Goal: Obtain resource: Download file/media

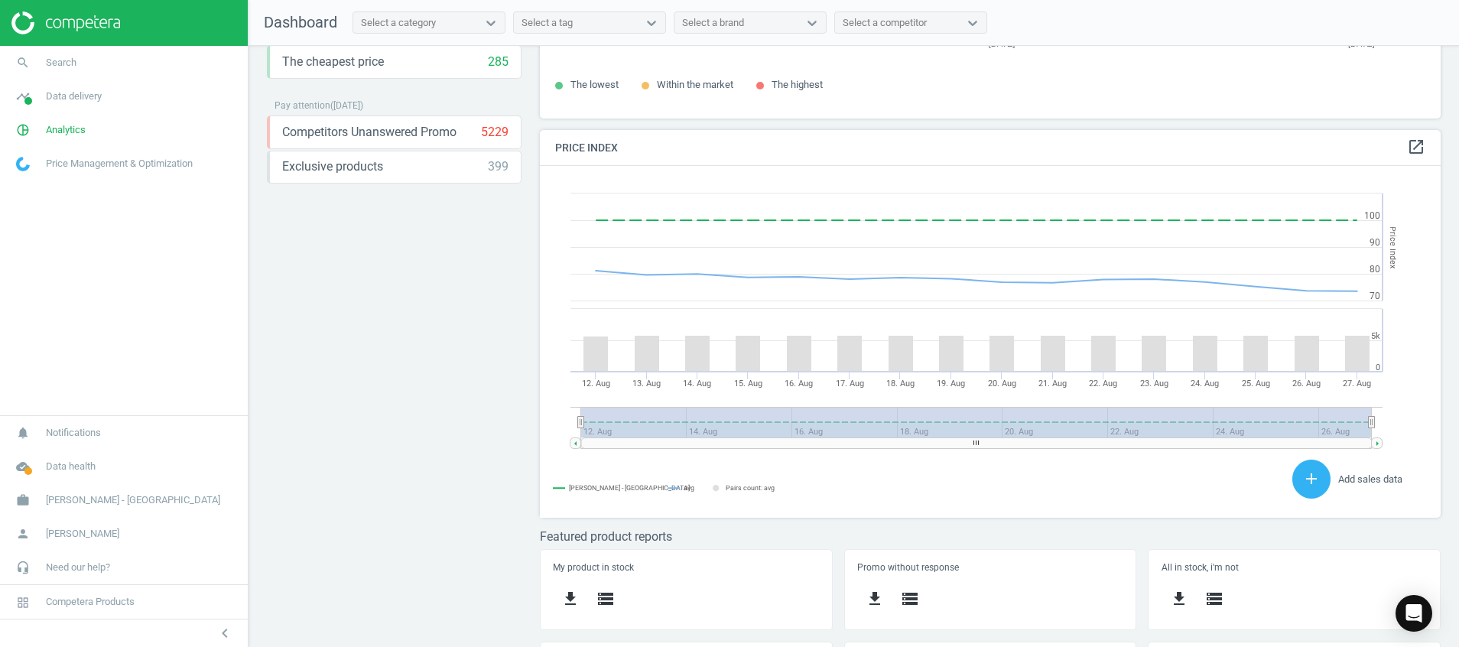
scroll to position [327, 0]
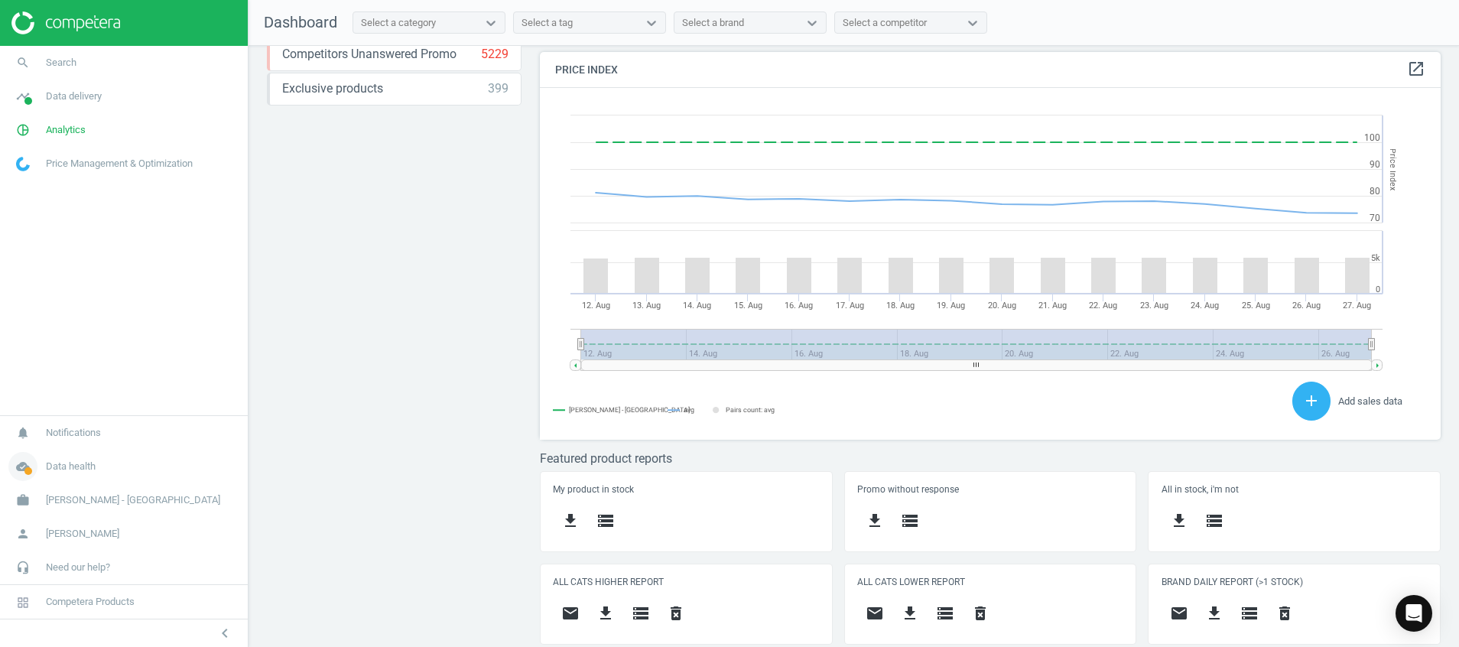
click at [22, 465] on icon "cloud_done" at bounding box center [22, 466] width 29 height 29
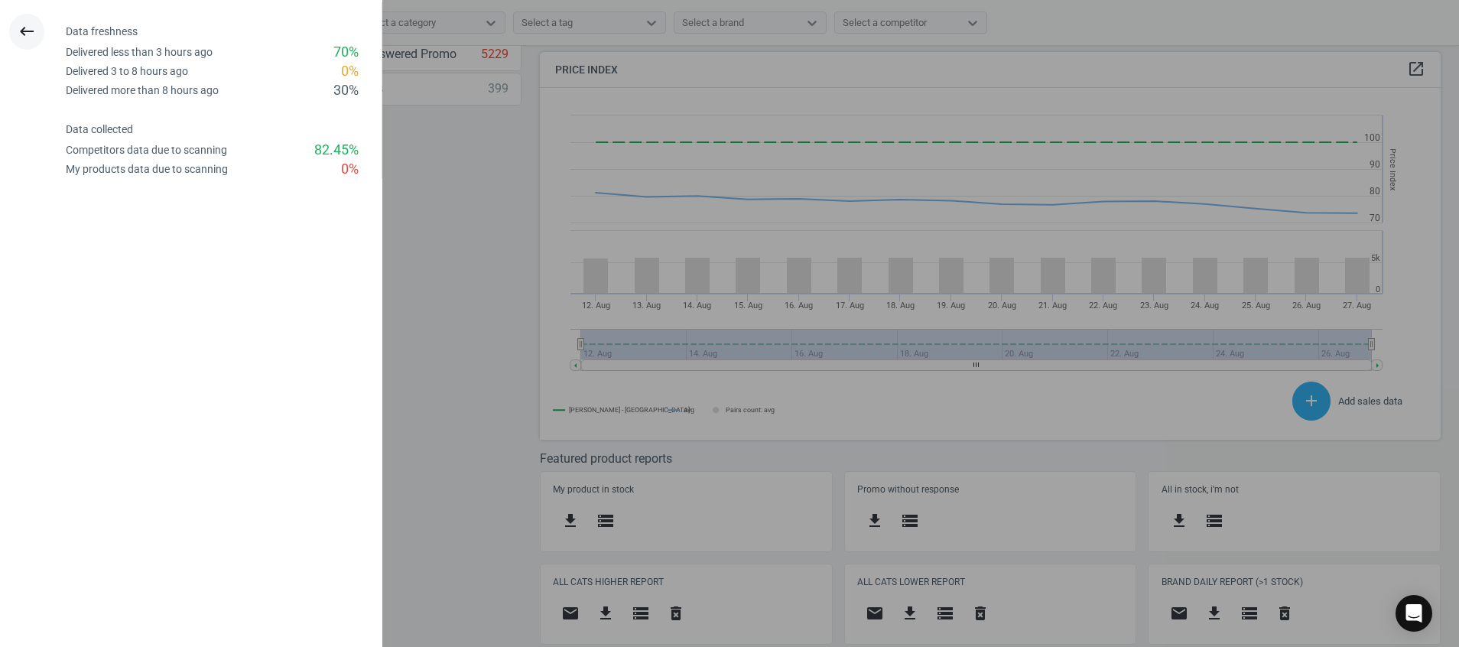
click at [14, 32] on button "keyboard_backspace" at bounding box center [26, 32] width 35 height 36
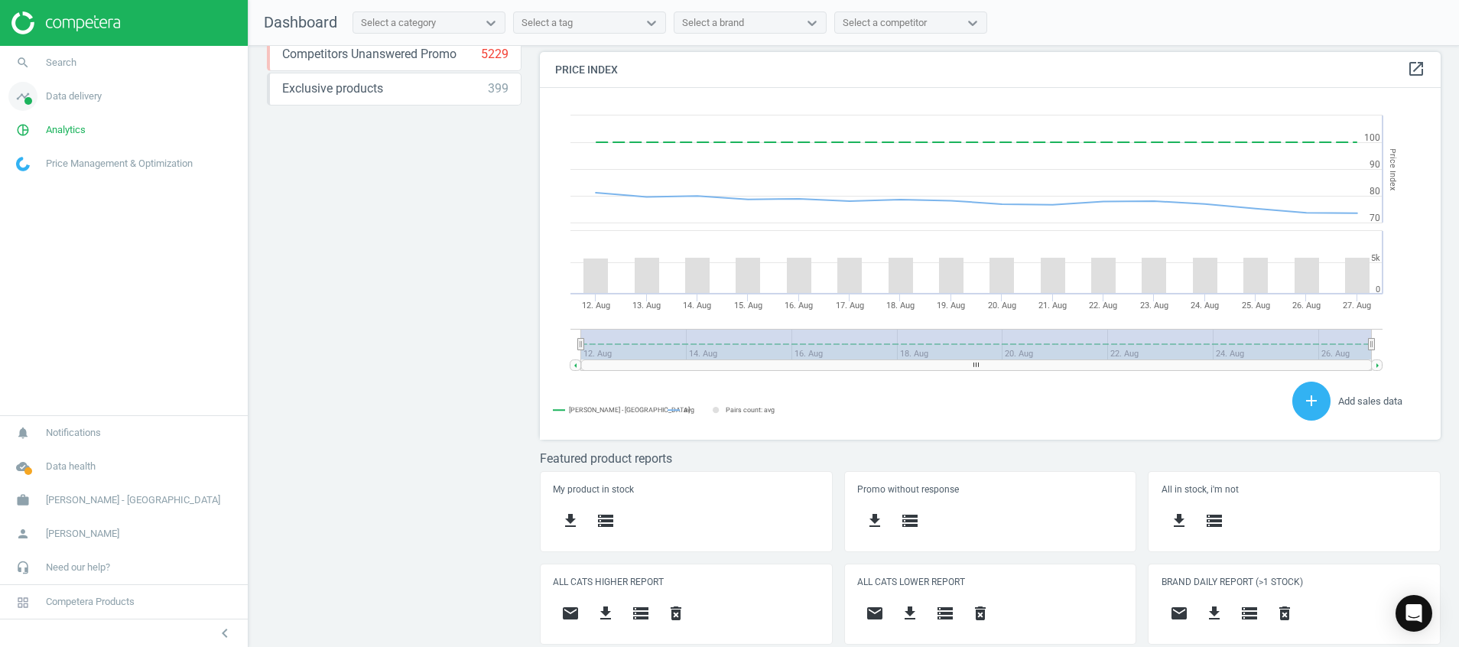
click at [34, 99] on icon "timeline" at bounding box center [22, 96] width 29 height 29
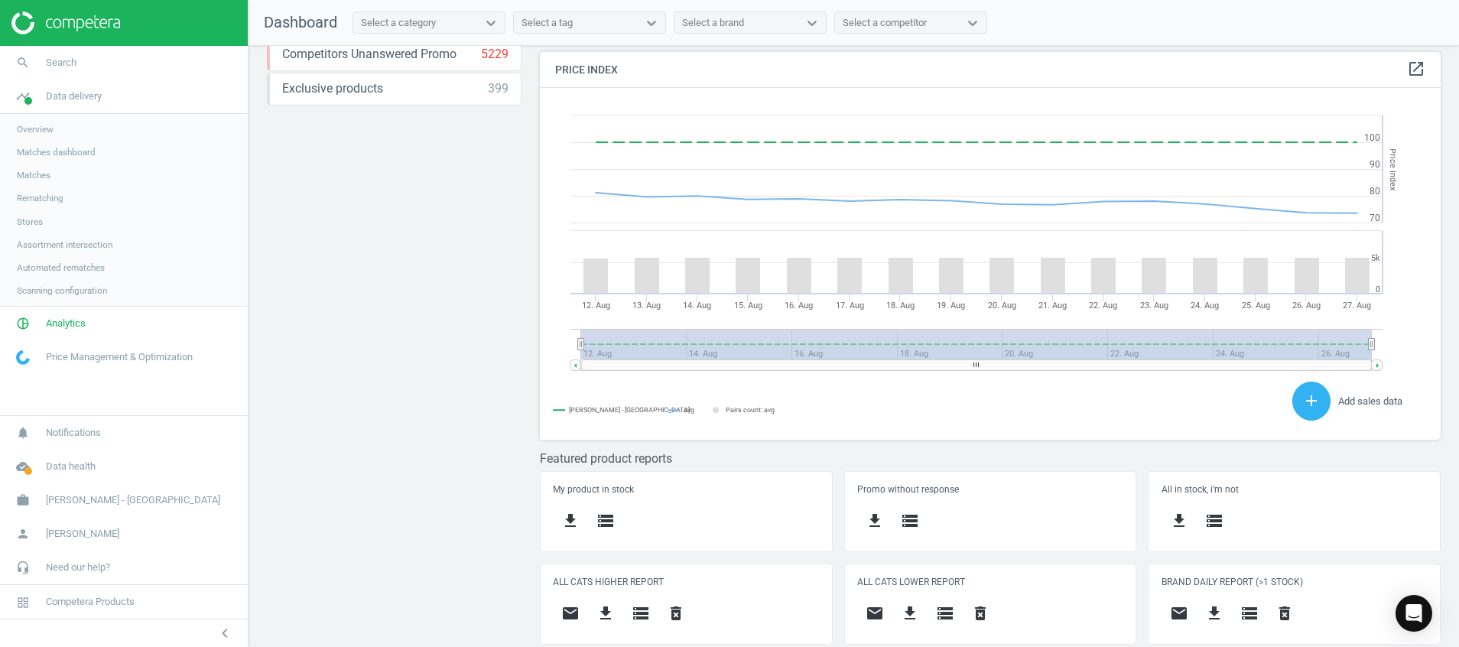
click at [29, 221] on span "Stores" at bounding box center [30, 222] width 26 height 12
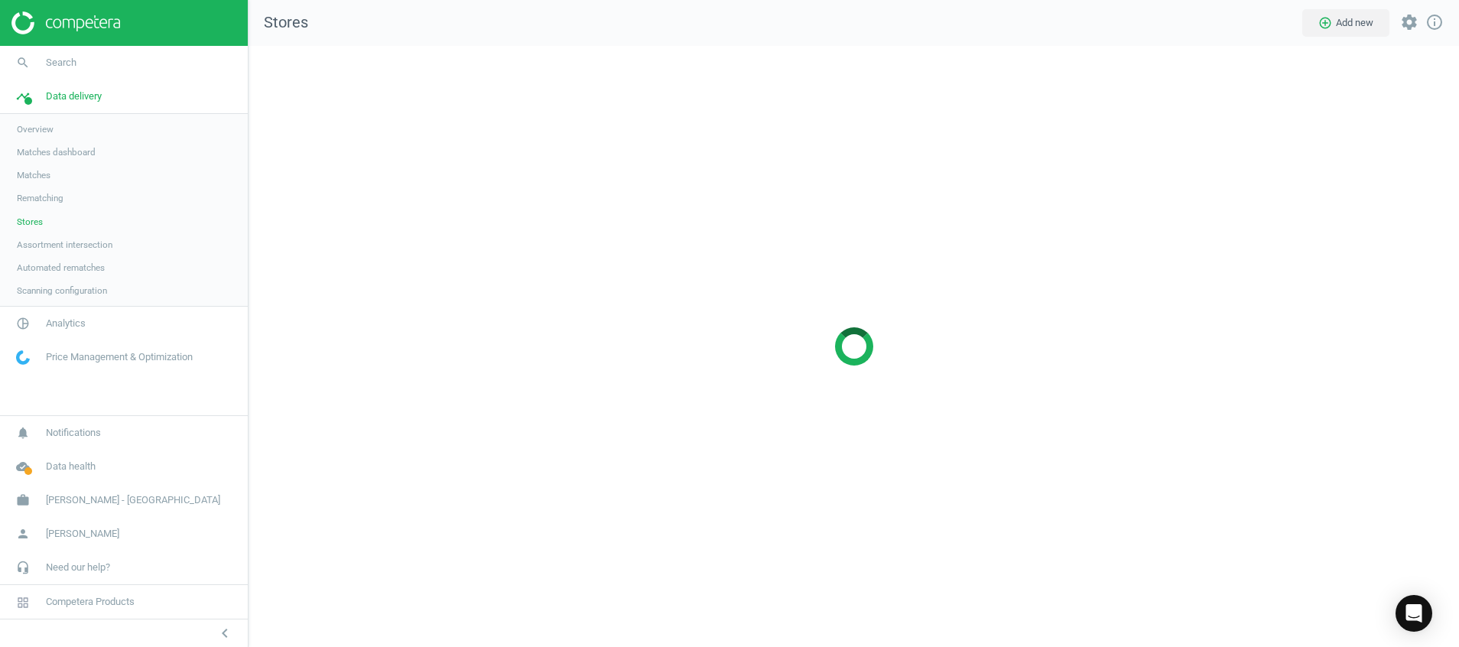
scroll to position [637, 1247]
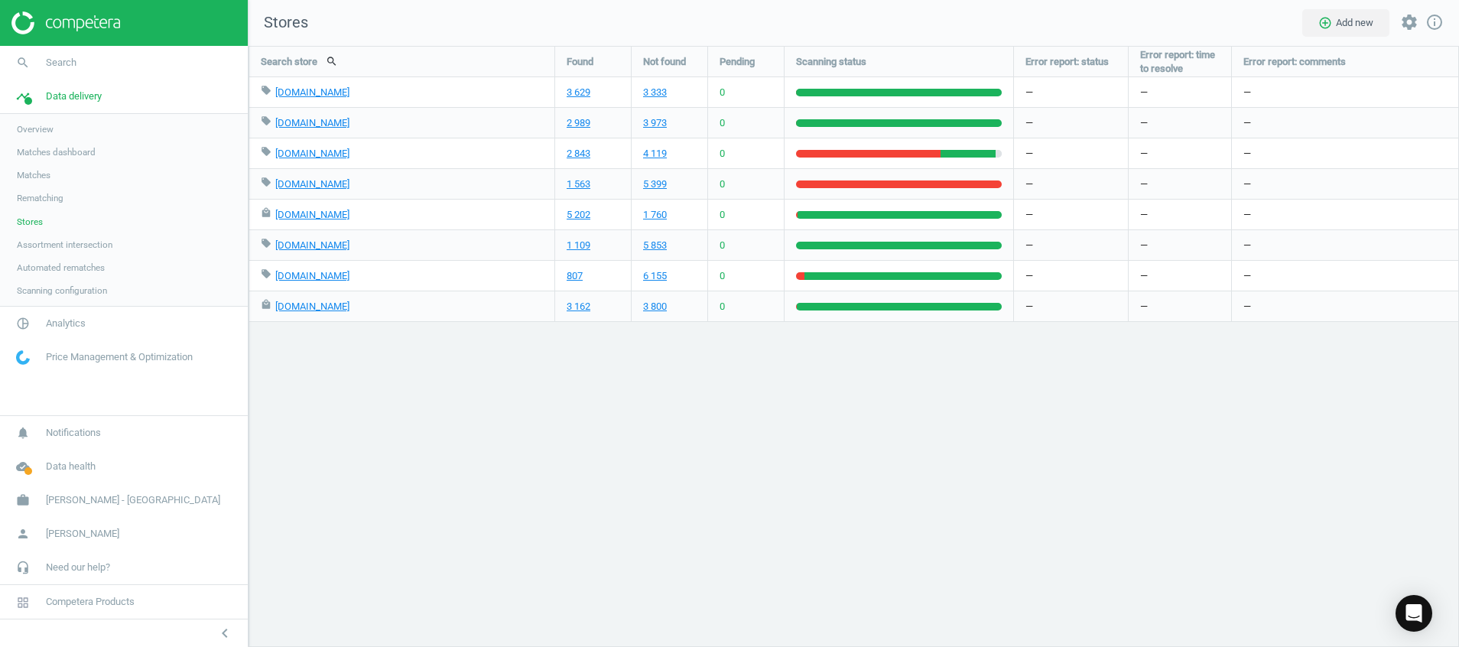
click at [337, 470] on div "Search store search Found Not found Pending Scanning status Error report: statu…" at bounding box center [854, 346] width 1211 height 601
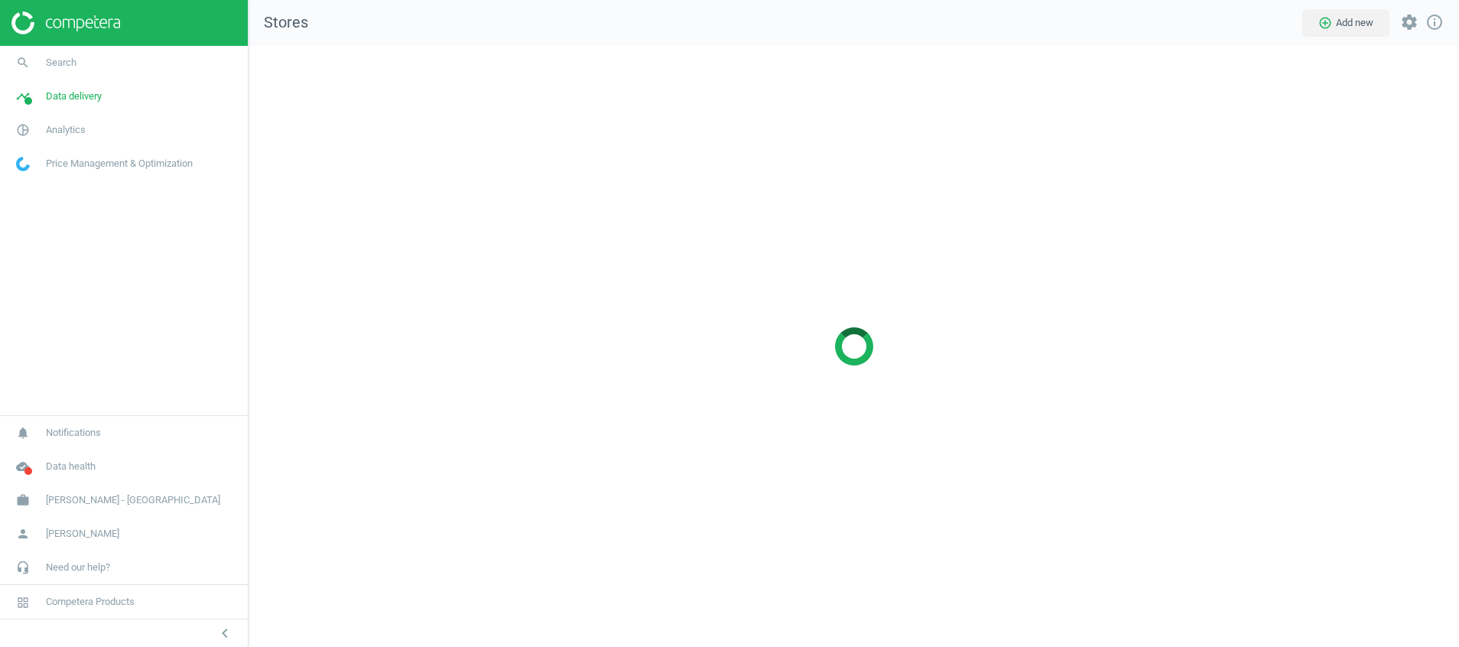
scroll to position [637, 1247]
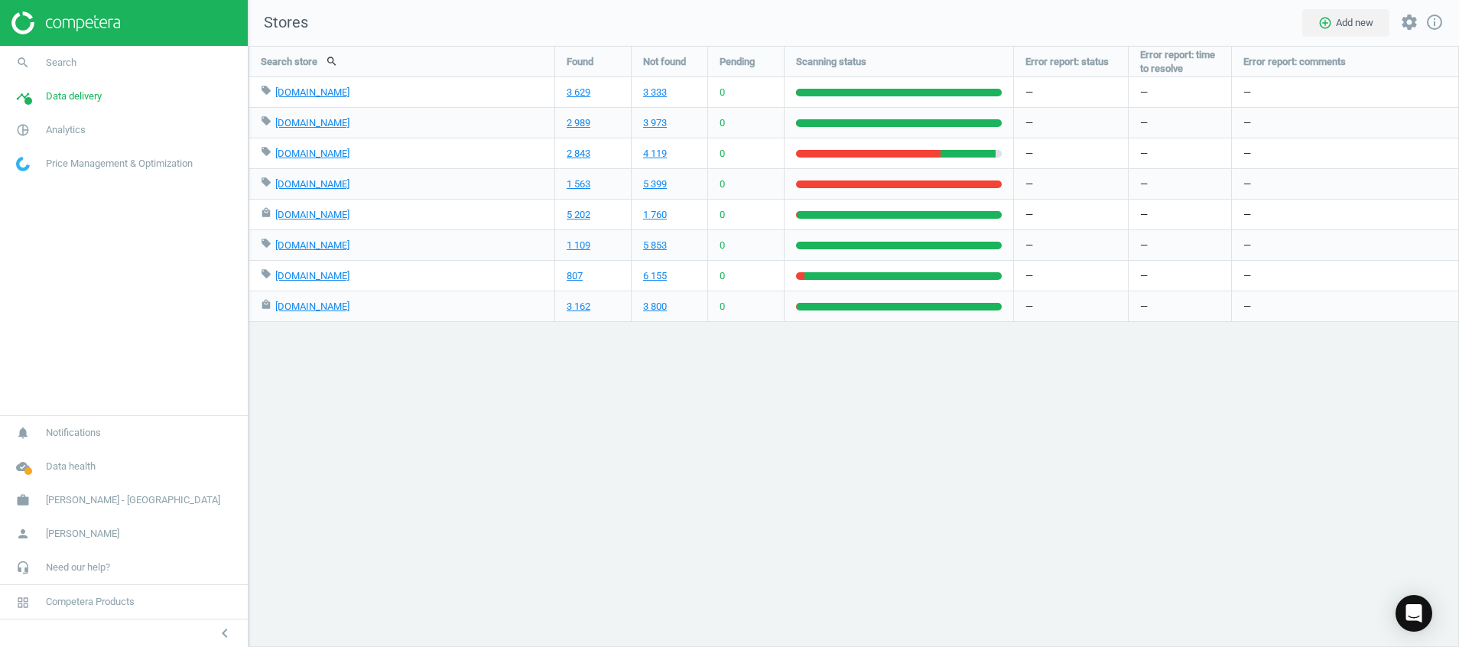
click at [84, 24] on img at bounding box center [65, 22] width 109 height 23
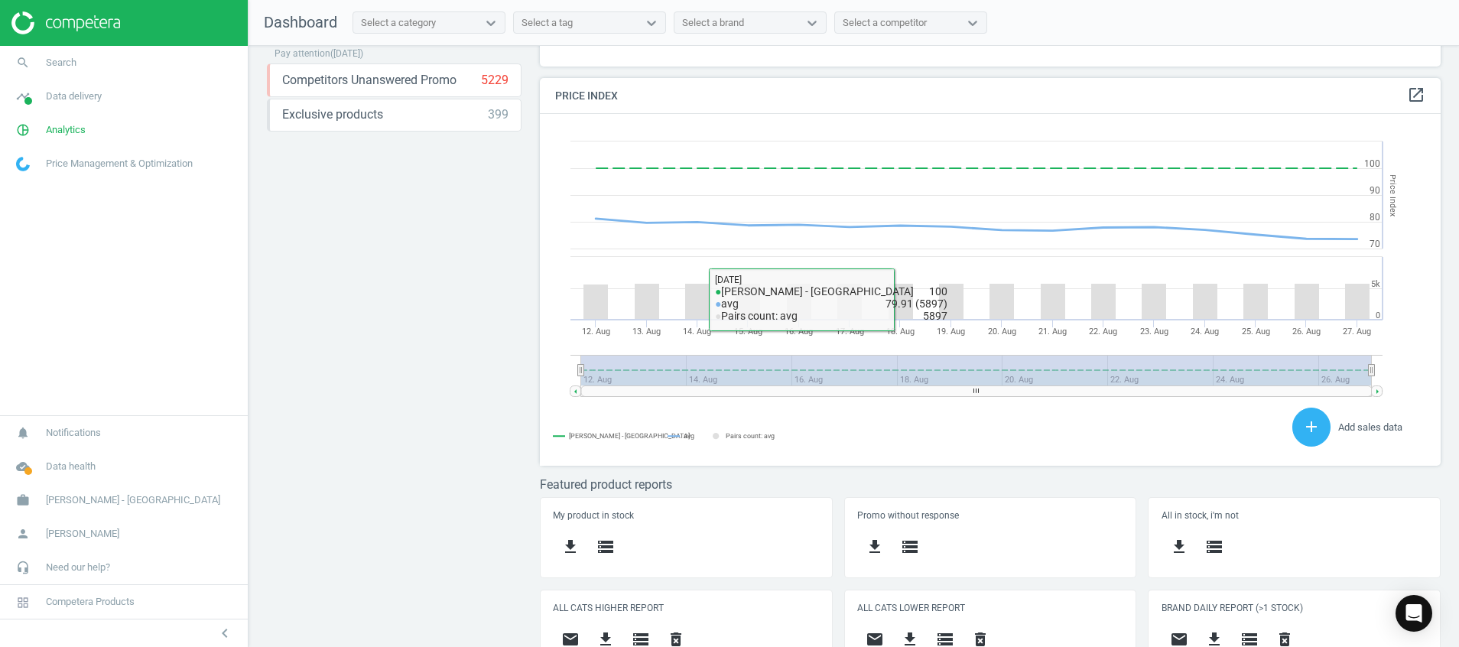
scroll to position [327, 0]
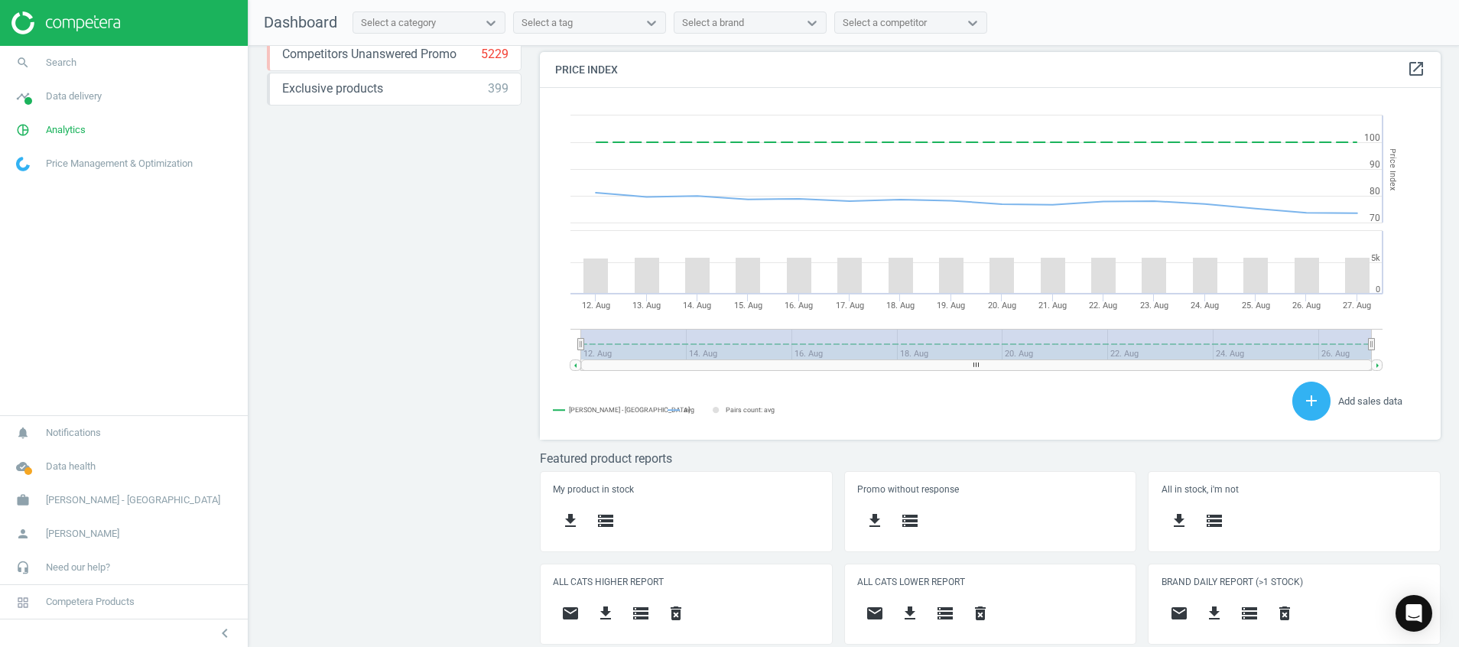
click at [374, 455] on div "Price protection ( [DATE] ) Prices are 100% below min competitor 18 keyboard_ar…" at bounding box center [854, 350] width 1211 height 609
click at [32, 529] on icon "person" at bounding box center [22, 533] width 29 height 29
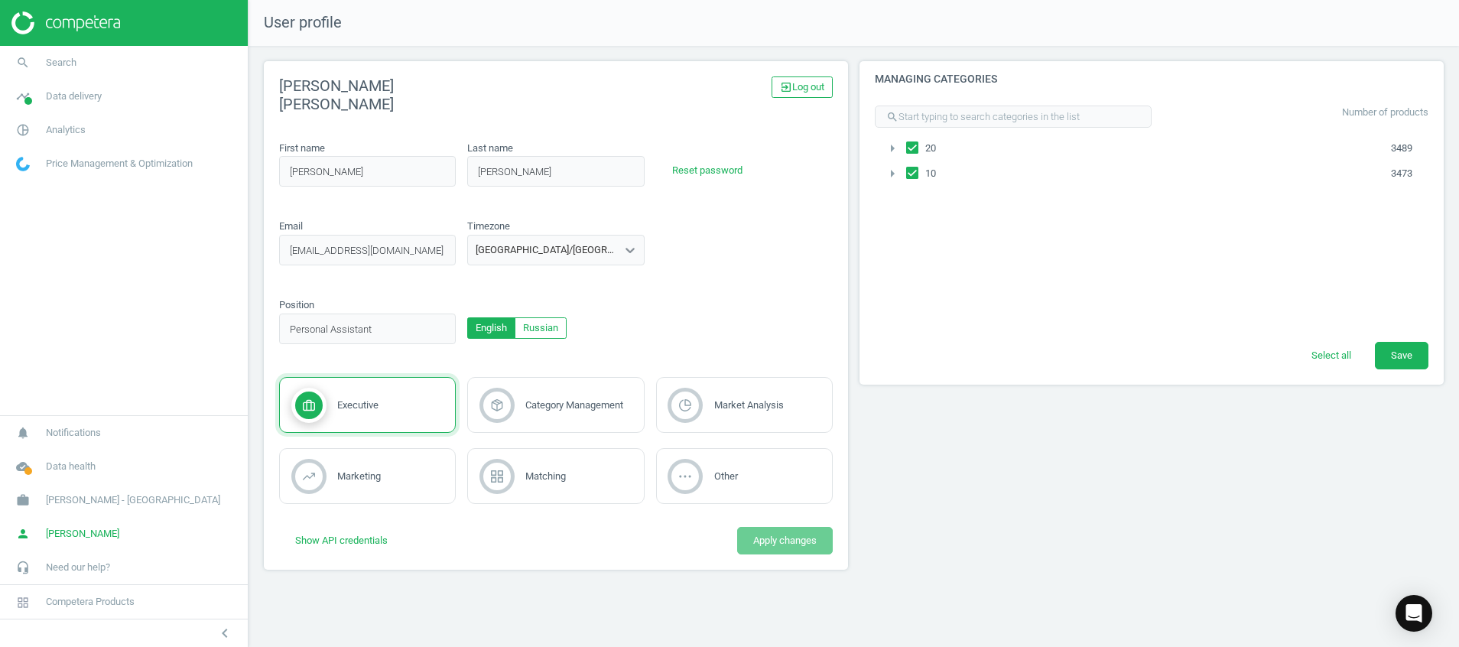
click at [62, 24] on img at bounding box center [65, 22] width 109 height 23
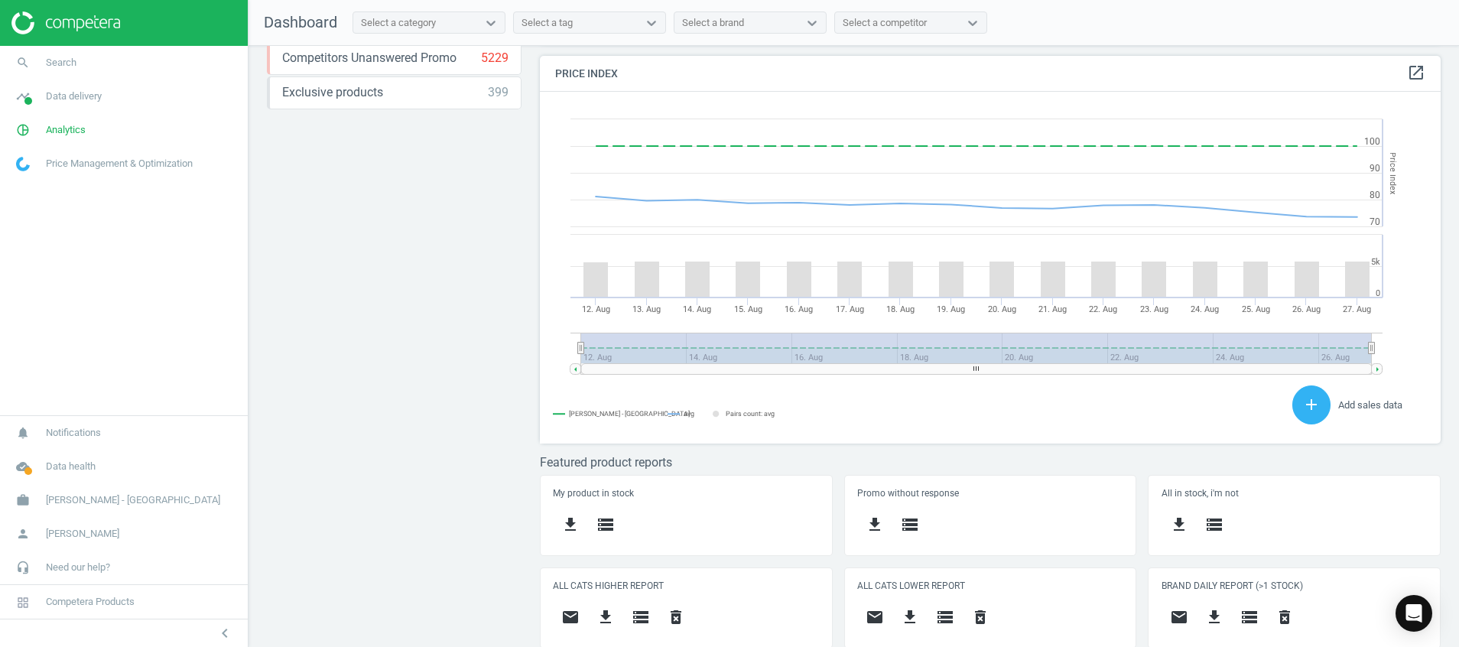
scroll to position [327, 0]
click at [18, 473] on icon "cloud_done" at bounding box center [22, 466] width 29 height 29
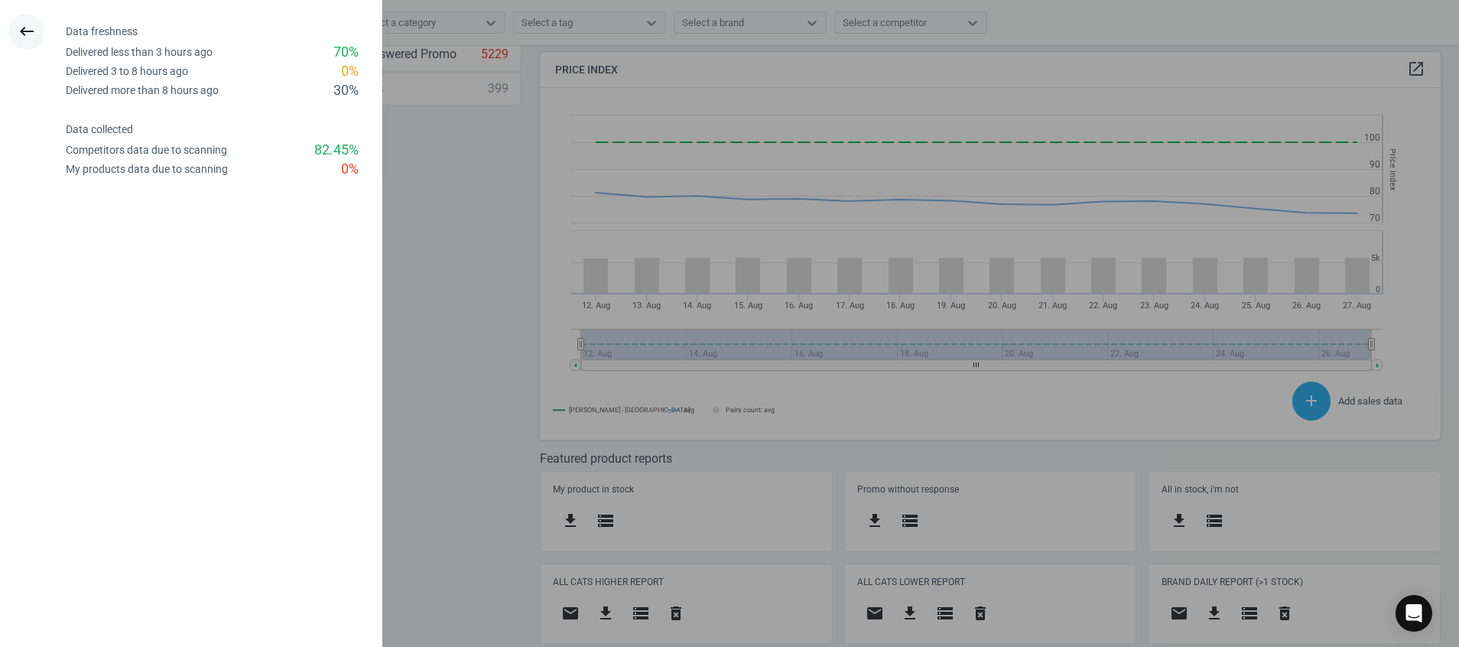
click at [19, 24] on icon "keyboard_backspace" at bounding box center [27, 31] width 18 height 18
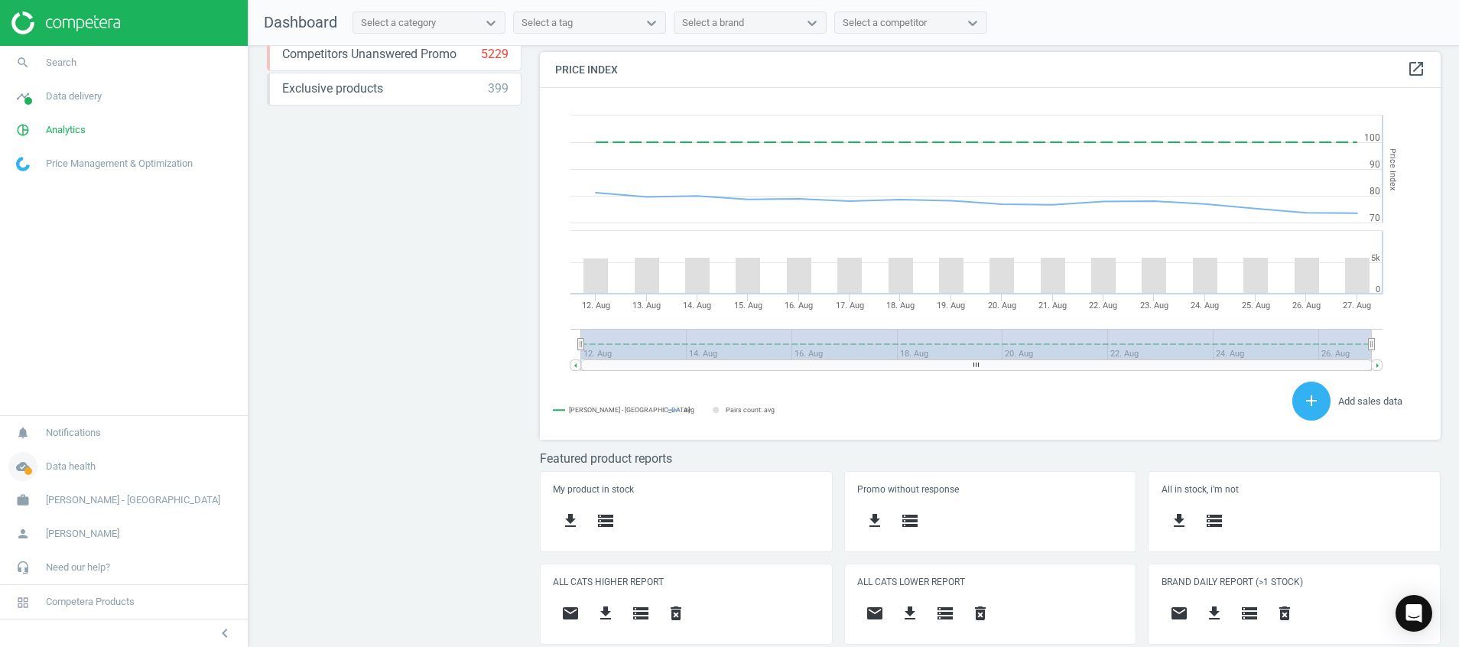
click at [21, 459] on icon "cloud_done" at bounding box center [22, 466] width 29 height 29
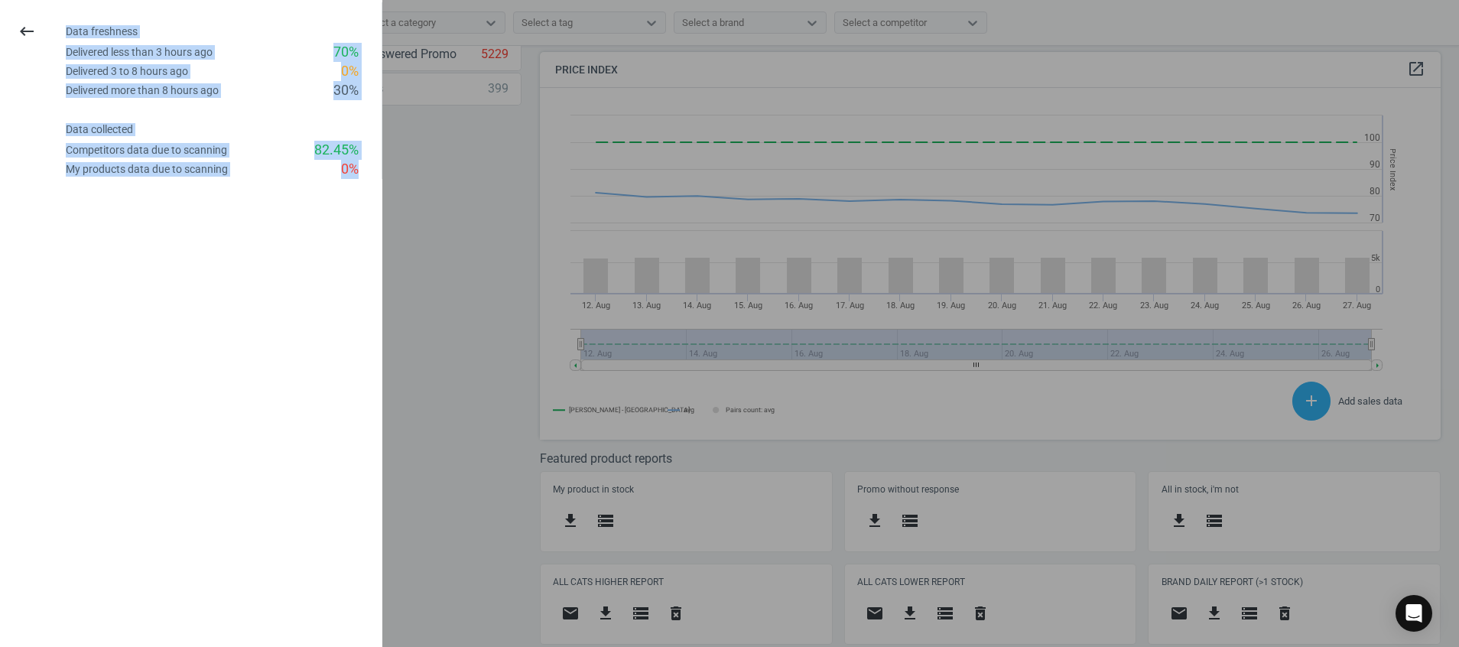
drag, startPoint x: 360, startPoint y: 173, endPoint x: 54, endPoint y: 33, distance: 337.1
click at [54, 33] on div "keyboard_backspace Data freshness Delivered less than 3 hours ago 70 % Delivere…" at bounding box center [191, 90] width 393 height 177
drag, startPoint x: 54, startPoint y: 33, endPoint x: 132, endPoint y: 341, distance: 318.1
click at [123, 331] on div "keyboard_backspace Data freshness Delivered less than 3 hours ago 70 % Delivere…" at bounding box center [191, 323] width 382 height 647
click at [204, 413] on div "keyboard_backspace Data freshness Delivered less than 3 hours ago 70 % Delivere…" at bounding box center [191, 323] width 382 height 647
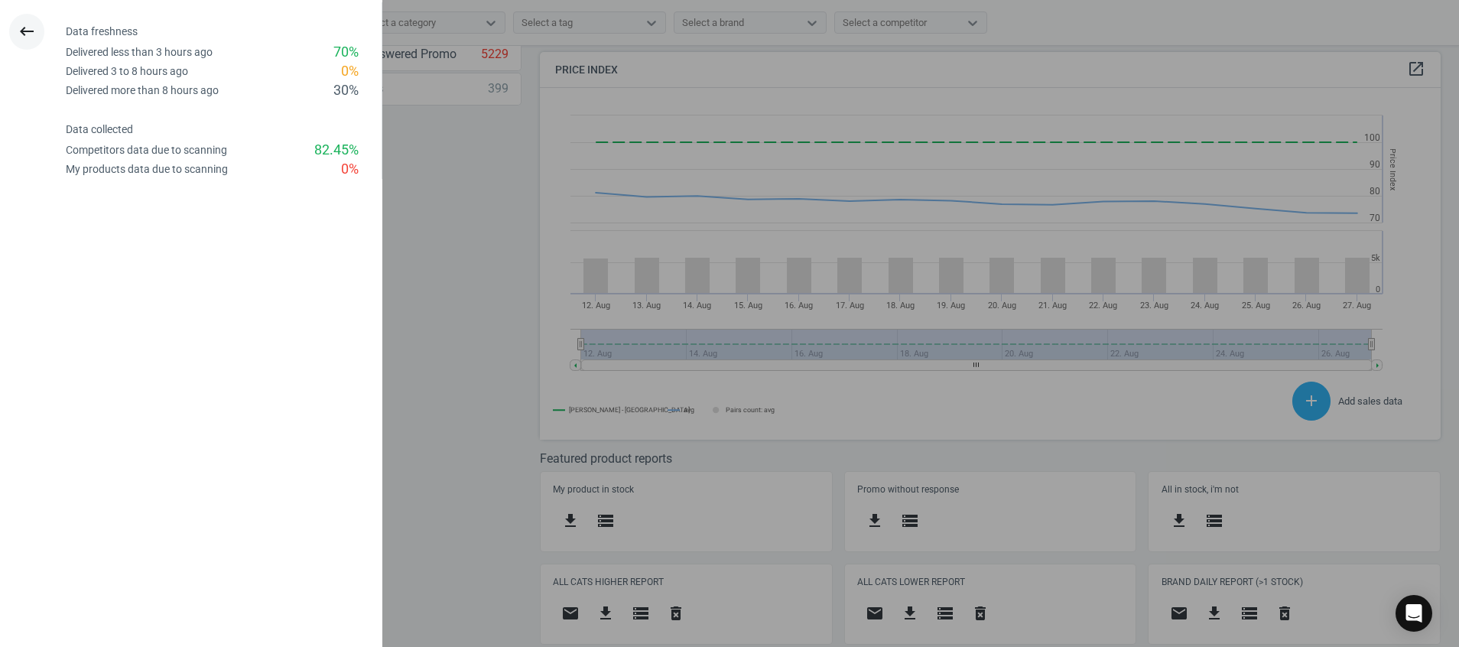
click at [30, 32] on icon "keyboard_backspace" at bounding box center [27, 31] width 18 height 18
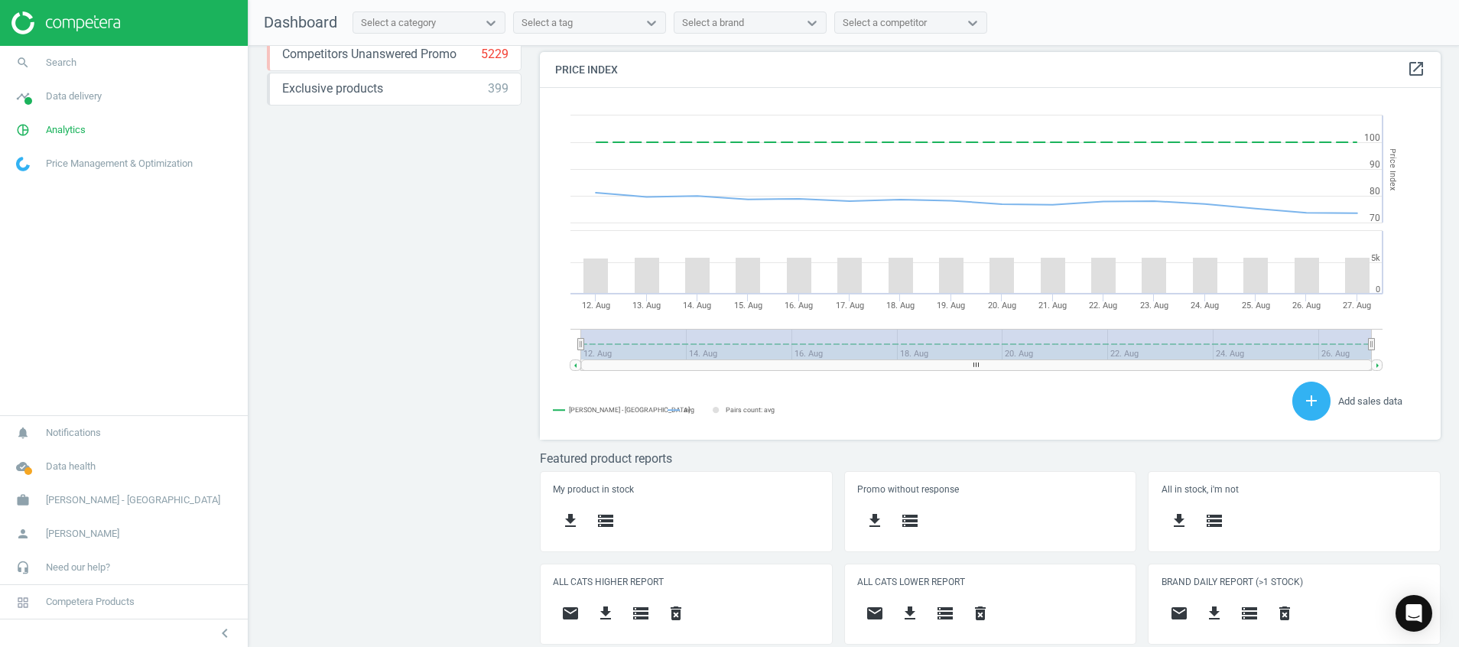
click at [322, 222] on div "Price protection ( [DATE] ) Prices are 100% below min competitor 18 keyboard_ar…" at bounding box center [394, 23] width 255 height 572
click at [603, 604] on icon "get_app" at bounding box center [606, 613] width 18 height 18
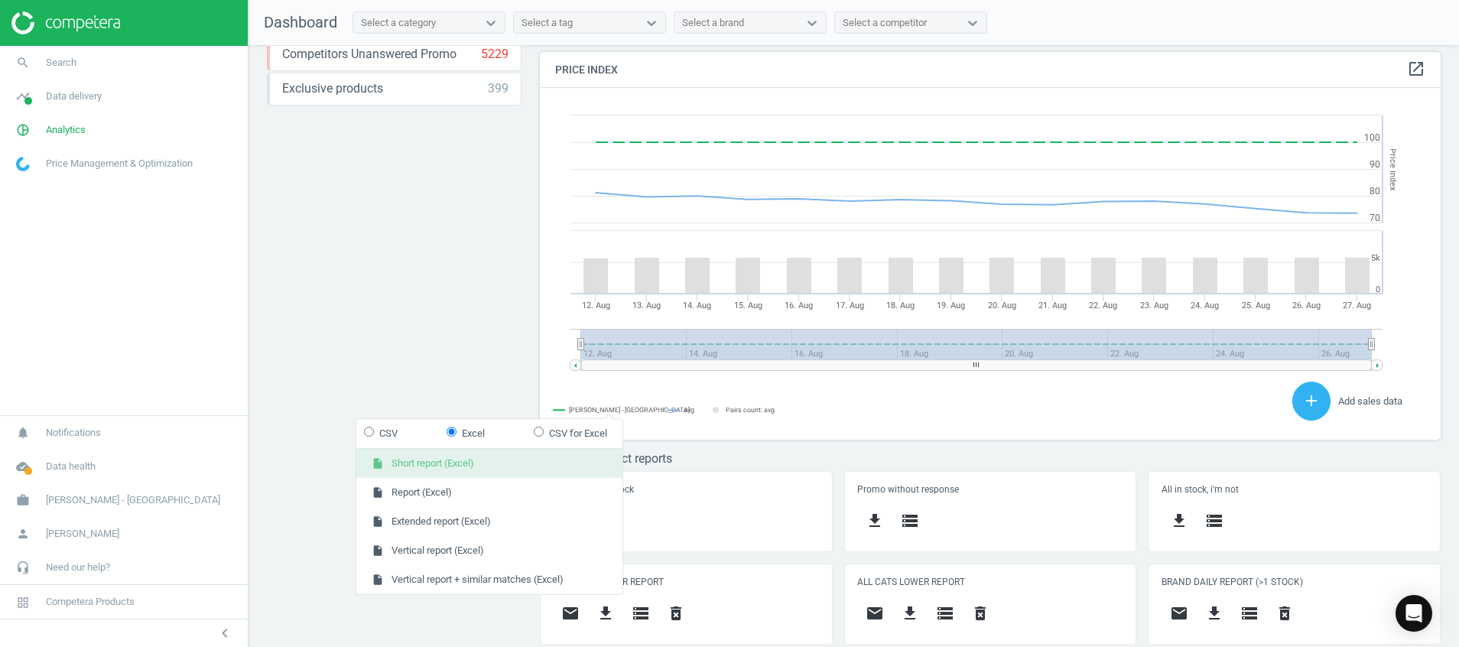
click at [568, 468] on button "insert_drive_file Short report (Excel)" at bounding box center [489, 463] width 266 height 29
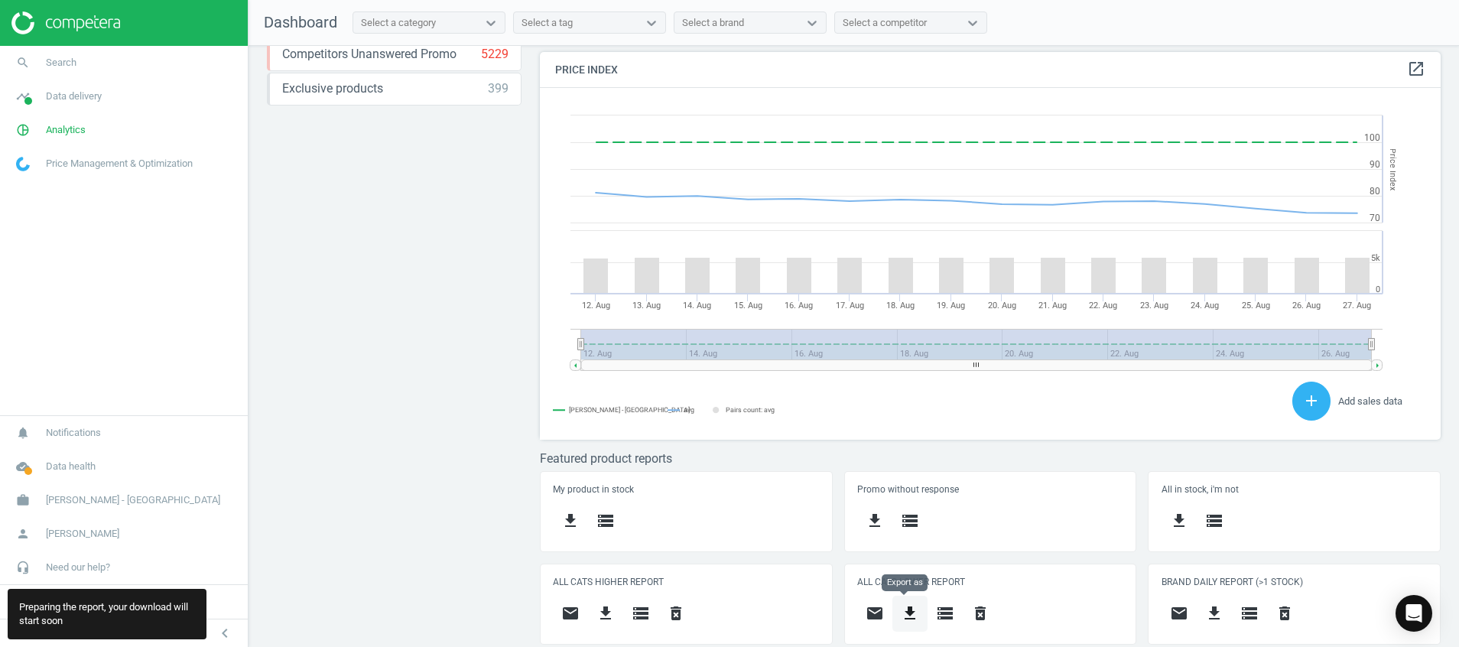
click at [910, 614] on icon "get_app" at bounding box center [910, 613] width 18 height 18
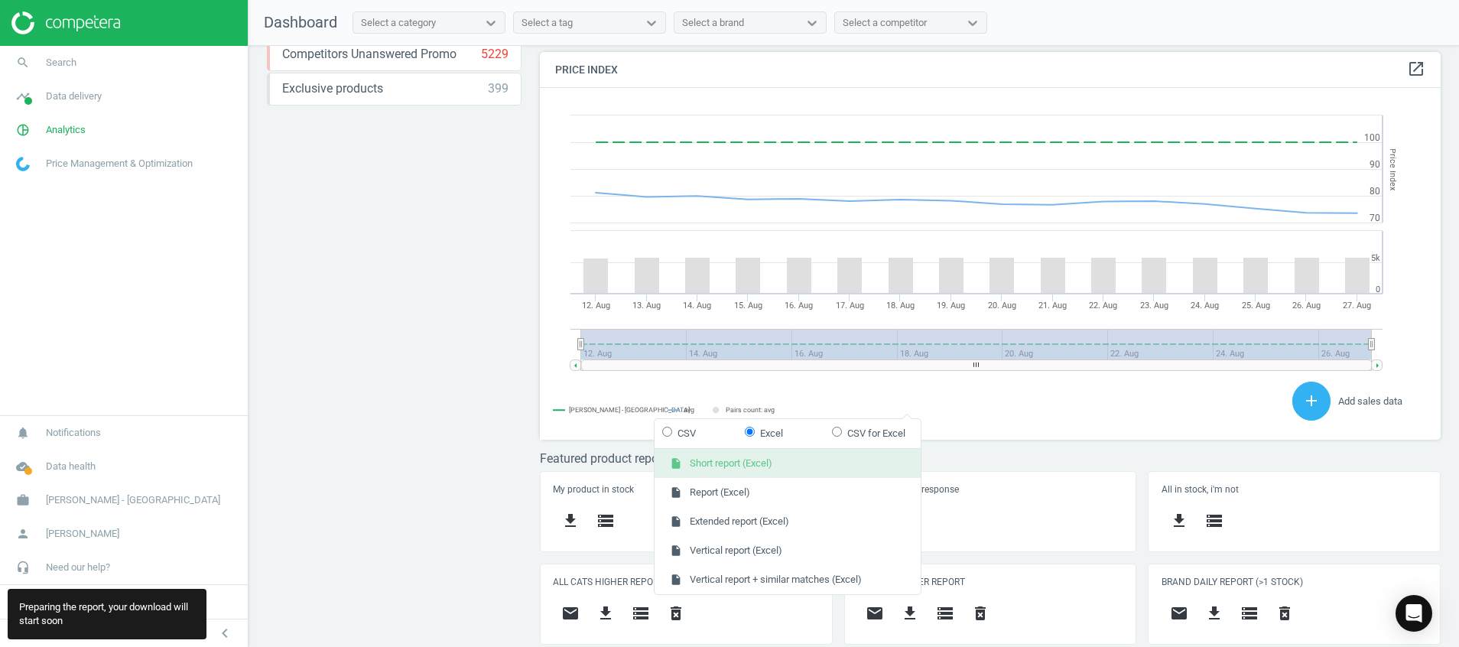
click at [867, 471] on button "insert_drive_file Short report (Excel)" at bounding box center [788, 463] width 266 height 29
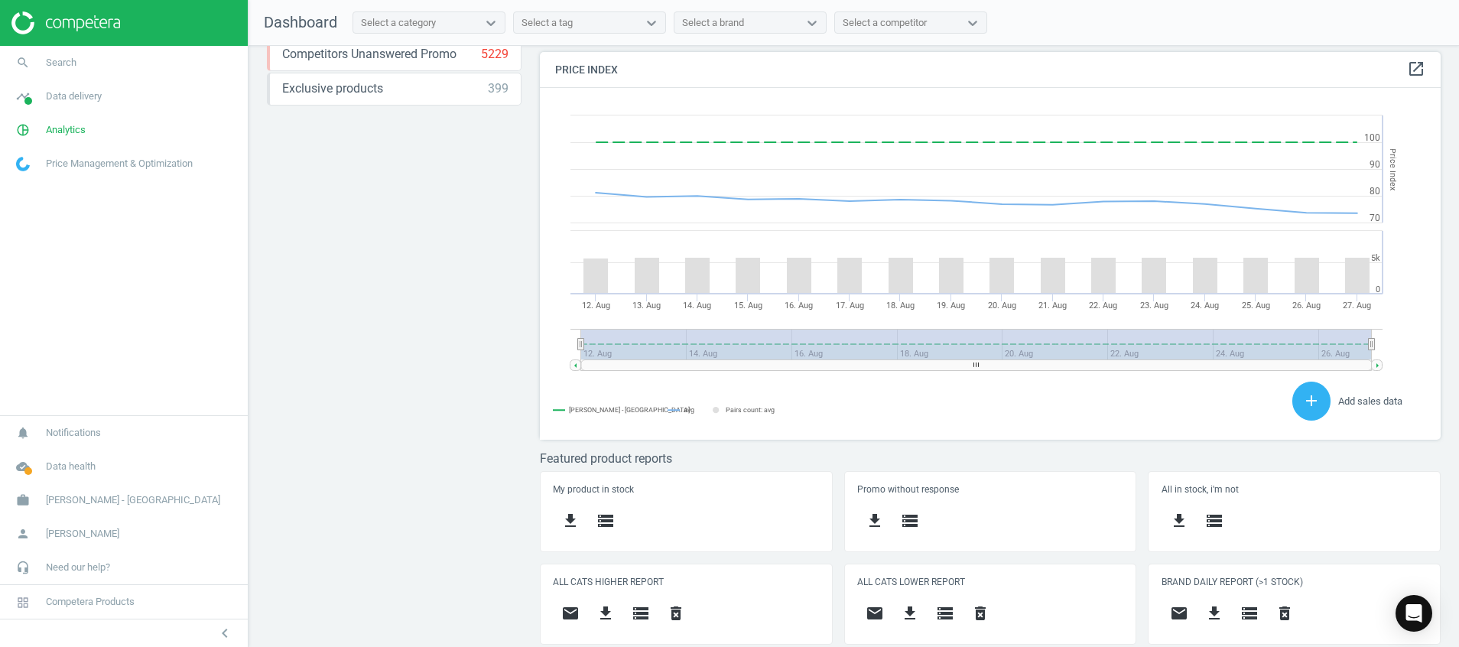
click at [409, 377] on div "Price protection ( [DATE] ) Prices are 100% below min competitor 18 keyboard_ar…" at bounding box center [854, 350] width 1211 height 609
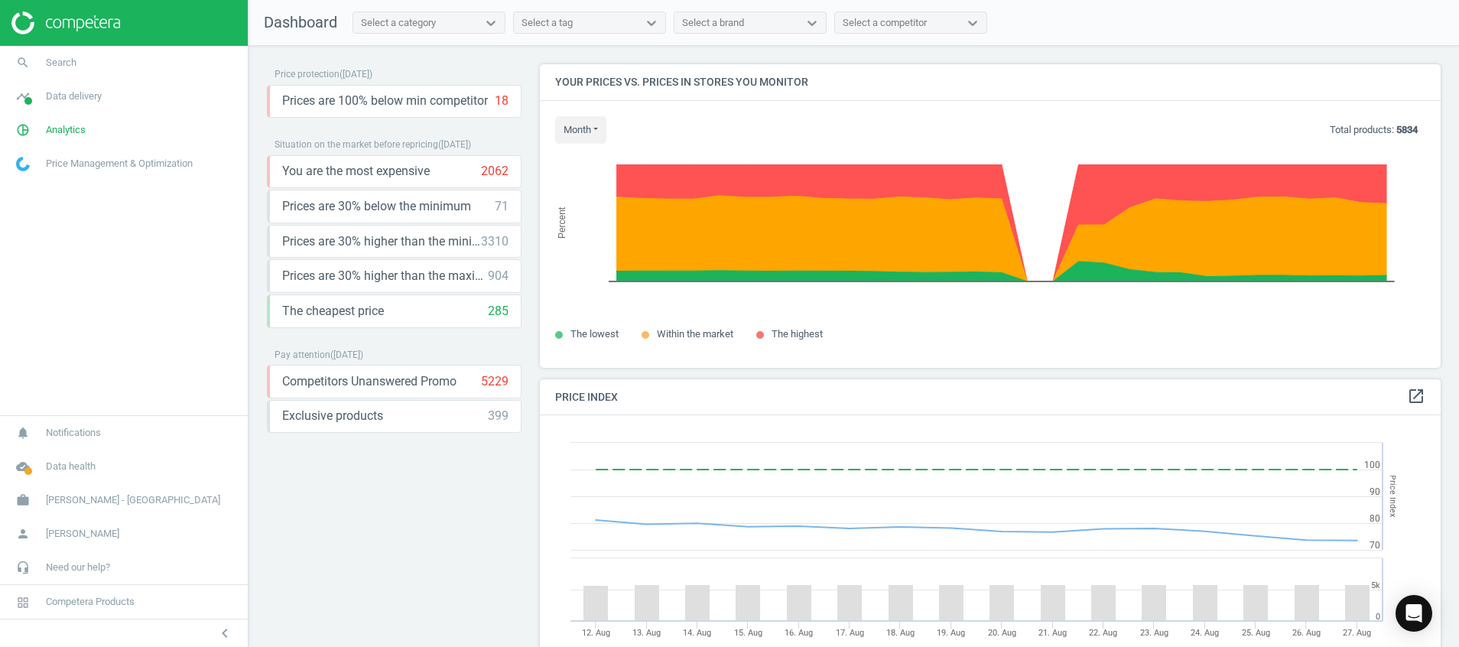
scroll to position [8, 8]
click at [361, 558] on div "Price protection ( [DATE] ) Prices are 100% below min competitor 18 keyboard_ar…" at bounding box center [394, 350] width 255 height 572
